Goal: Communication & Community: Answer question/provide support

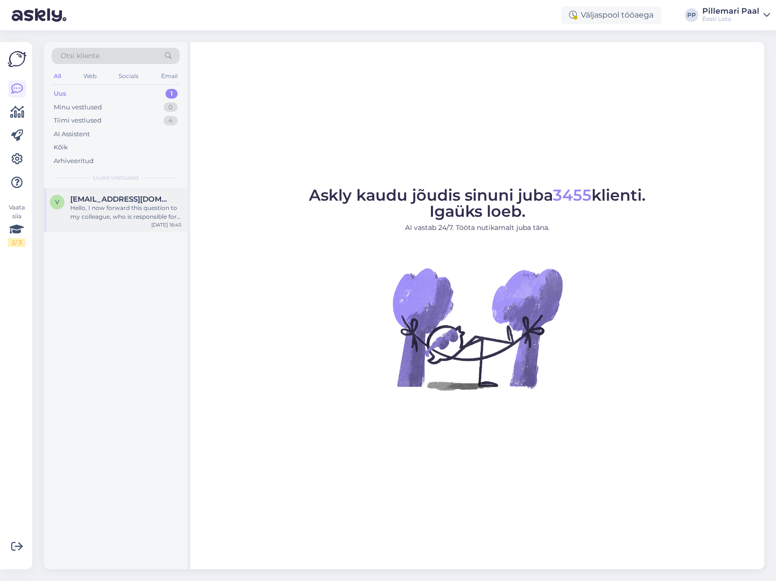
click at [119, 212] on div "Hello, I now forward this question to my colleague, who is responsible for this…" at bounding box center [125, 213] width 111 height 18
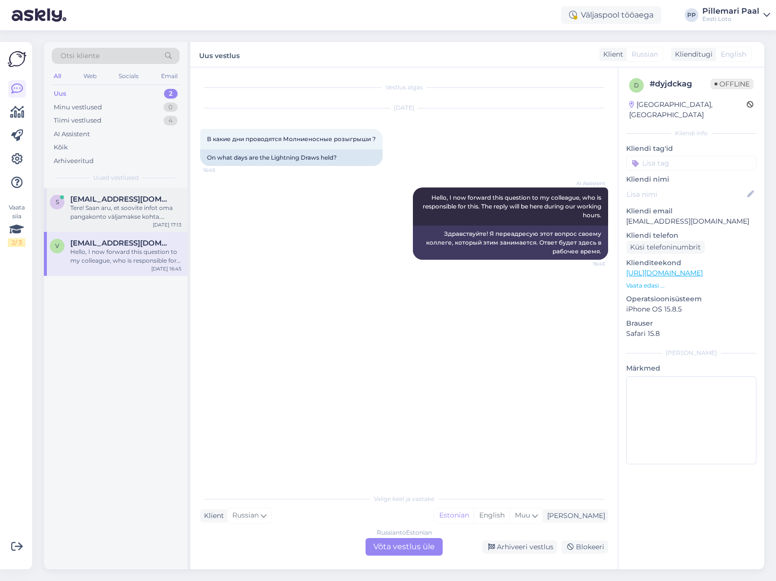
click at [130, 212] on div "Tere! Saan aru, et soovite infot oma pangakonto väljamakse kohta. Edastame Teie…" at bounding box center [125, 213] width 111 height 18
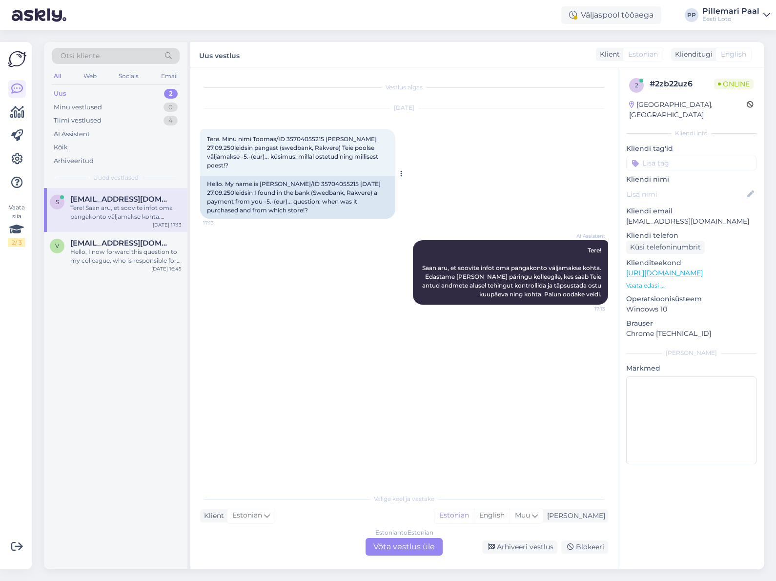
click at [307, 138] on span "Tere. Minu nimi Toomas/ID 35704055215 Täna 27.09.250leidsin pangast (swedbank, …" at bounding box center [293, 152] width 173 height 34
copy span "35704055215"
click at [406, 543] on div "Estonian to Estonian Võta vestlus üle" at bounding box center [404, 547] width 77 height 18
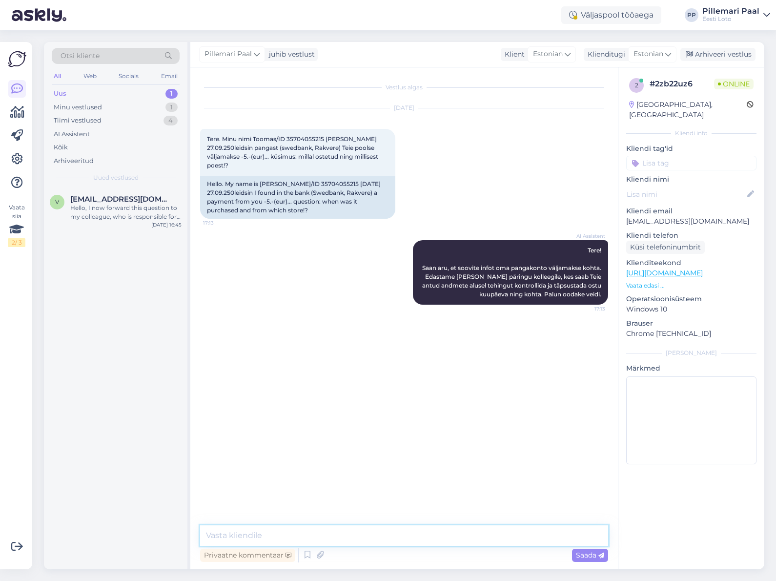
click at [336, 538] on textarea at bounding box center [404, 535] width 408 height 21
paste textarea "Makse teostati automaatselt Eesti Loto poolt, vastavalt üldtingimustele punkt 5…"
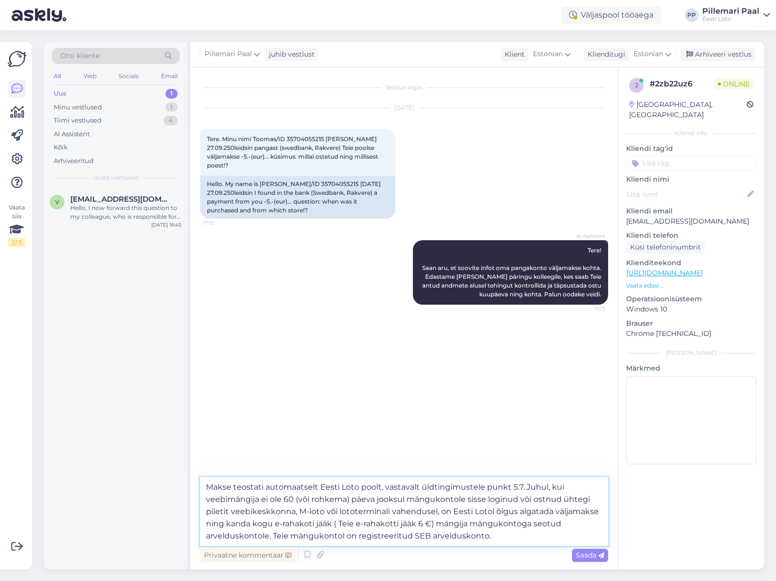
click at [423, 523] on textarea "Makse teostati automaatselt Eesti Loto poolt, vastavalt üldtingimustele punkt 5…" at bounding box center [404, 511] width 408 height 69
drag, startPoint x: 339, startPoint y: 526, endPoint x: 351, endPoint y: 539, distance: 17.3
click at [339, 526] on textarea "Makse teostati automaatselt Eesti Loto poolt, vastavalt üldtingimustele punkt 5…" at bounding box center [404, 511] width 408 height 69
drag, startPoint x: 476, startPoint y: 536, endPoint x: 272, endPoint y: 540, distance: 204.6
click at [272, 540] on textarea "Makse teostati automaatselt Eesti Loto poolt, vastavalt üldtingimustele punkt 5…" at bounding box center [404, 511] width 408 height 69
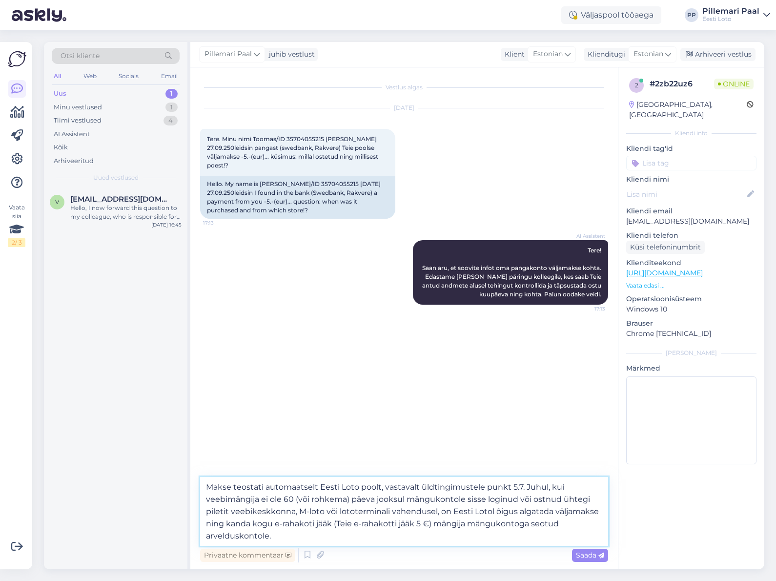
type textarea "Makse teostati automaatselt Eesti Loto poolt, vastavalt üldtingimustele punkt 5…"
click at [596, 554] on span "Saada" at bounding box center [590, 555] width 28 height 9
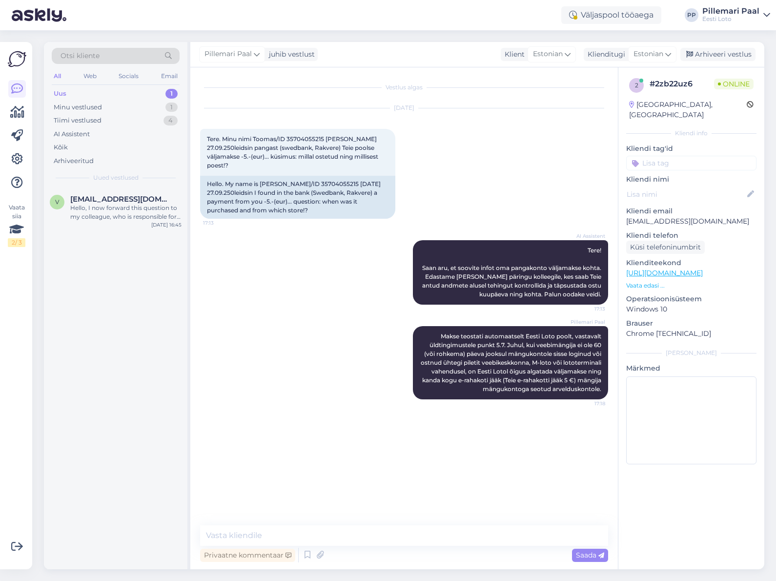
click at [669, 156] on input at bounding box center [691, 163] width 130 height 15
type input "väljam"
click at [682, 186] on span "võidu väljamaksmine" at bounding box center [692, 189] width 62 height 6
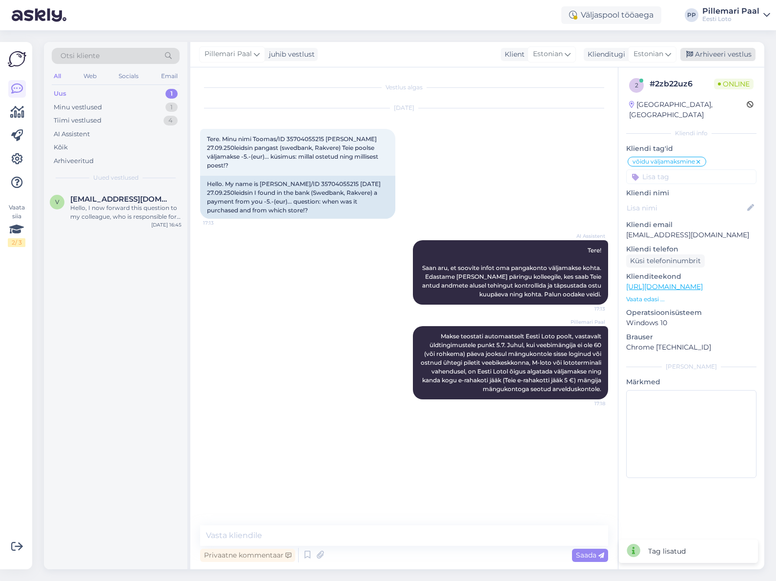
click at [724, 56] on div "Arhiveeri vestlus" at bounding box center [718, 54] width 75 height 13
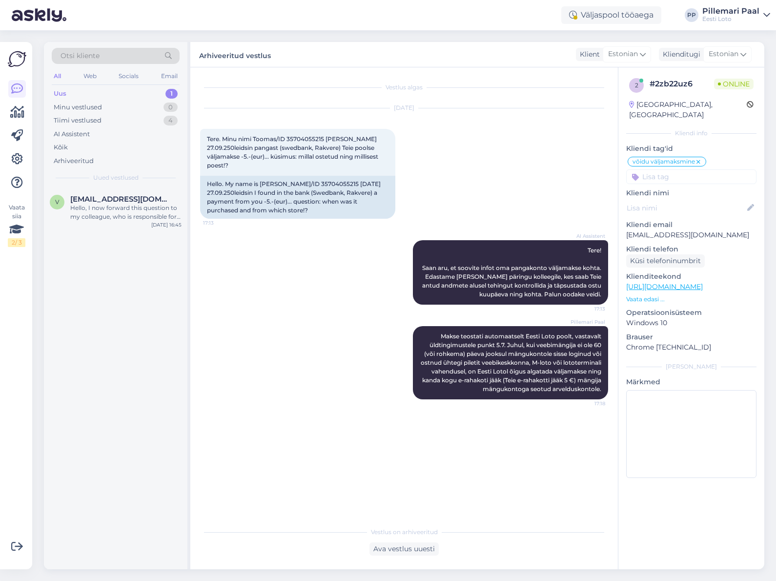
drag, startPoint x: 106, startPoint y: 218, endPoint x: 115, endPoint y: 241, distance: 24.1
click at [106, 218] on div "Hello, I now forward this question to my colleague, who is responsible for this…" at bounding box center [125, 213] width 111 height 18
